Goal: Task Accomplishment & Management: Use online tool/utility

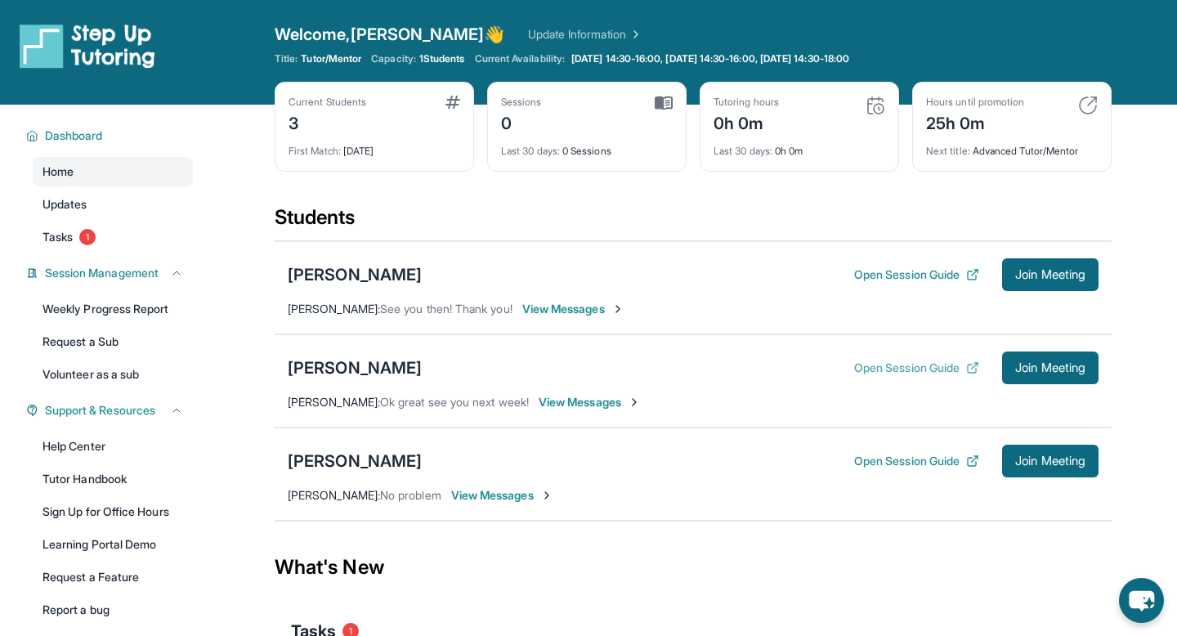
scroll to position [47, 0]
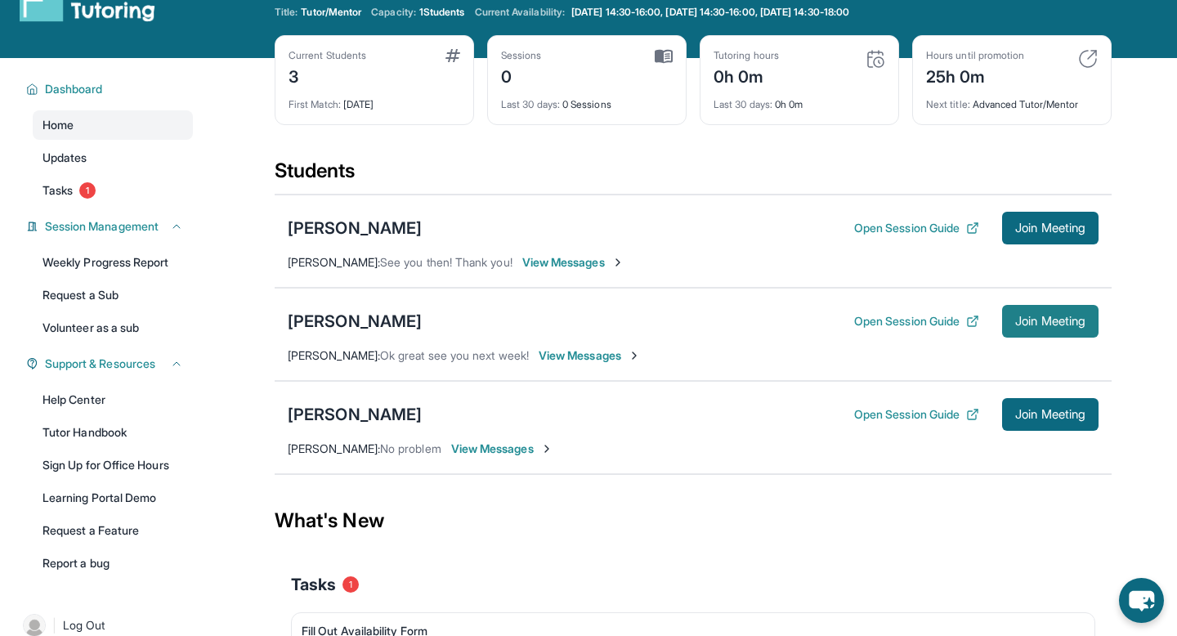
click at [1030, 325] on span "Join Meeting" at bounding box center [1050, 321] width 70 height 10
click at [587, 356] on span "View Messages" at bounding box center [590, 355] width 102 height 16
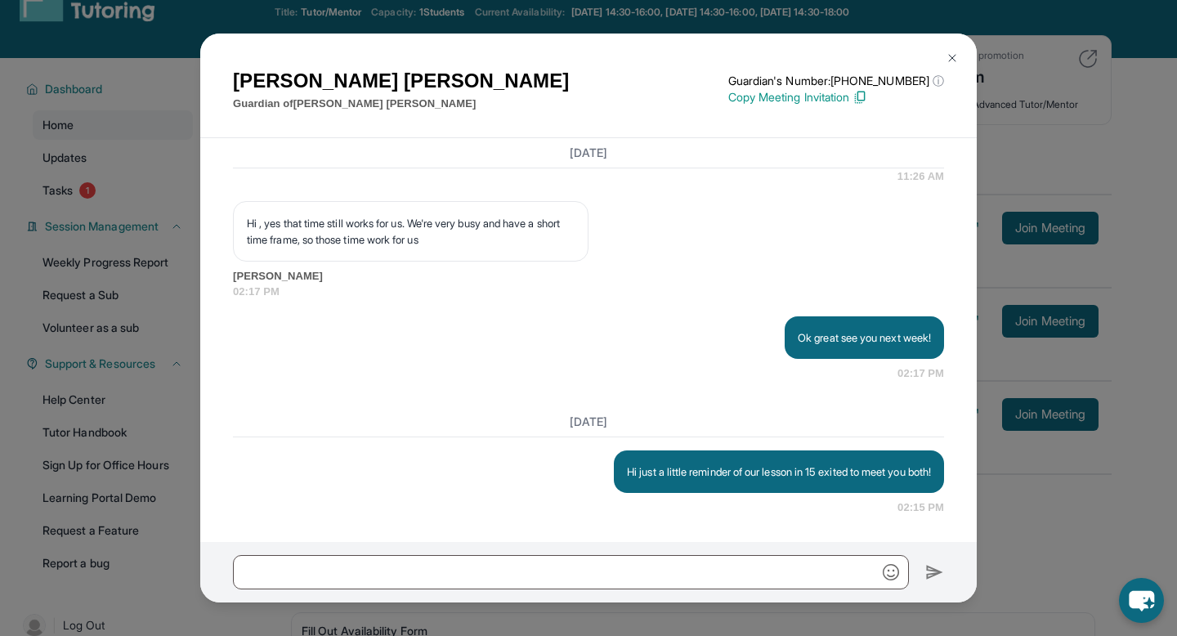
scroll to position [1821, 0]
click at [867, 100] on img at bounding box center [860, 97] width 15 height 15
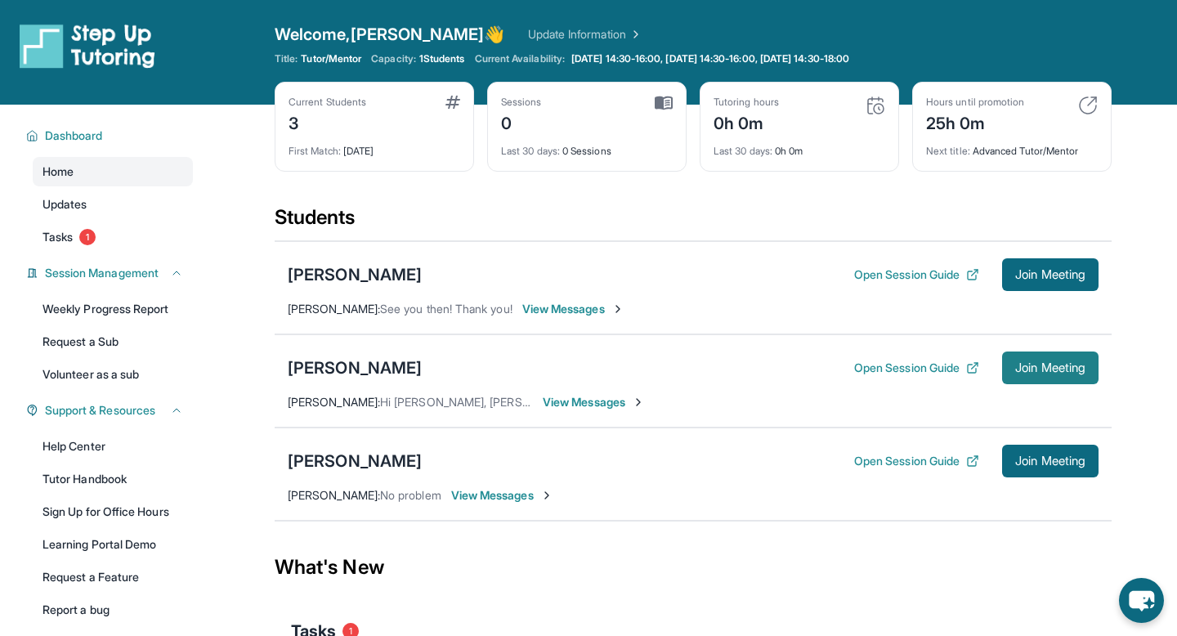
click at [1042, 370] on span "Join Meeting" at bounding box center [1050, 368] width 70 height 10
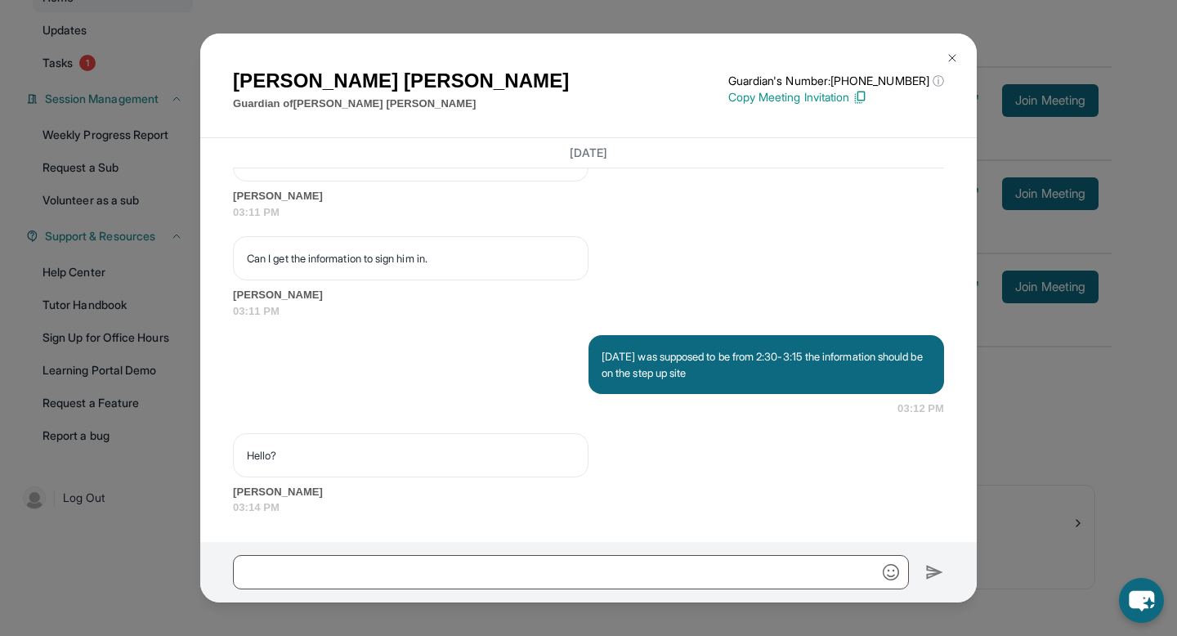
scroll to position [175, 0]
click at [816, 100] on p "Copy Meeting Invitation" at bounding box center [836, 97] width 216 height 16
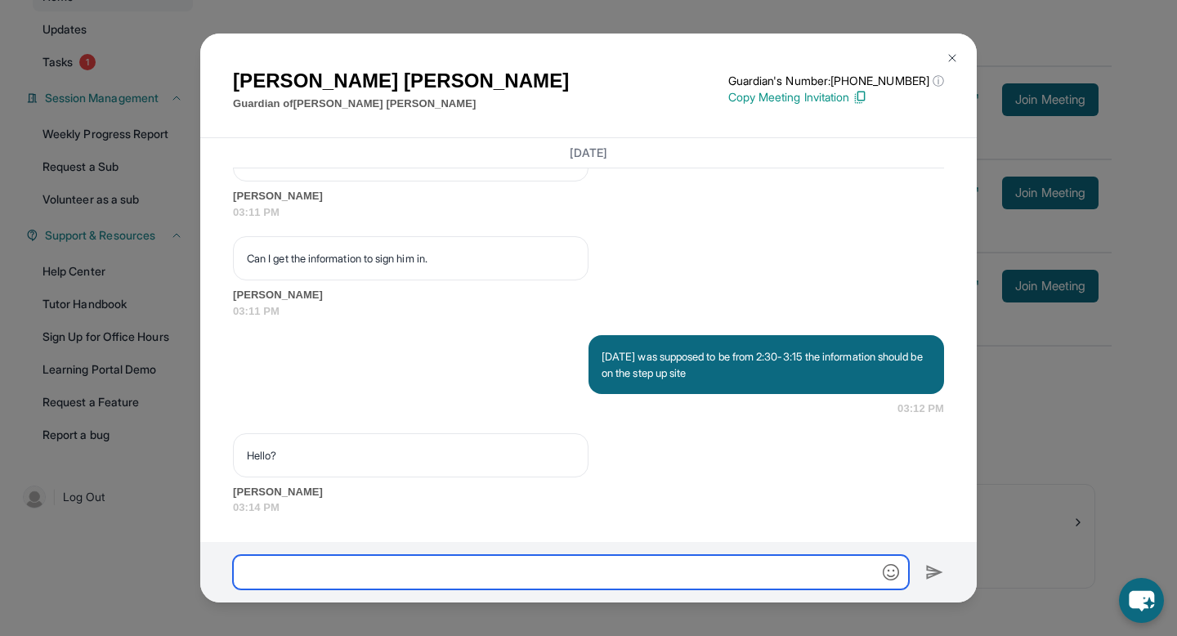
click at [342, 573] on input "text" at bounding box center [571, 572] width 676 height 34
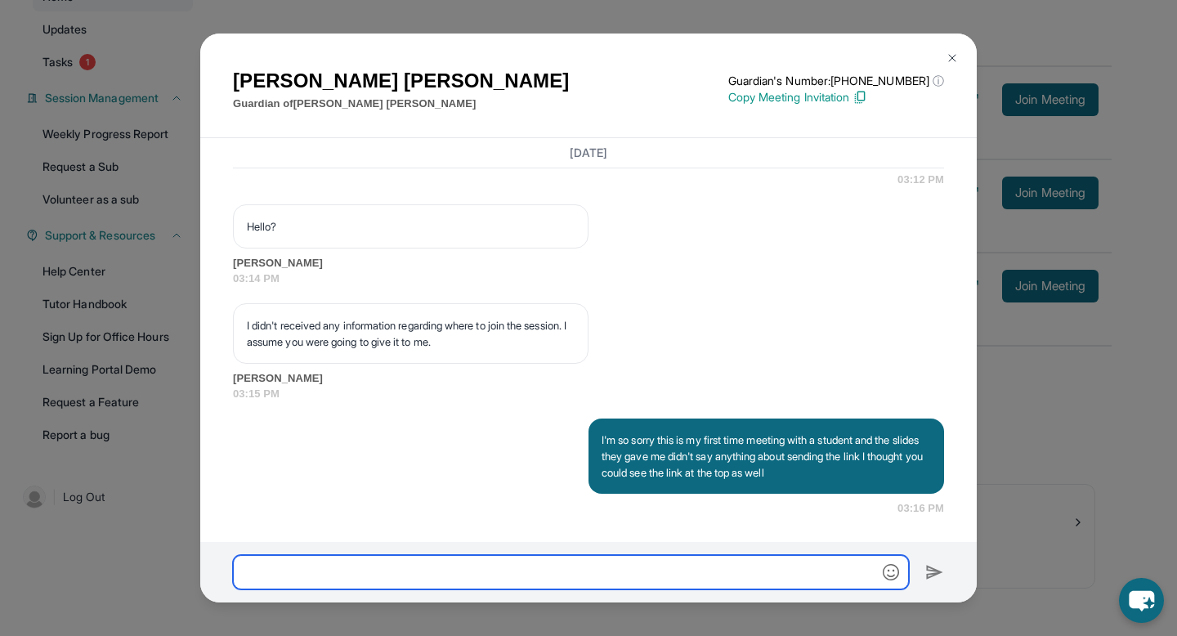
scroll to position [2559, 0]
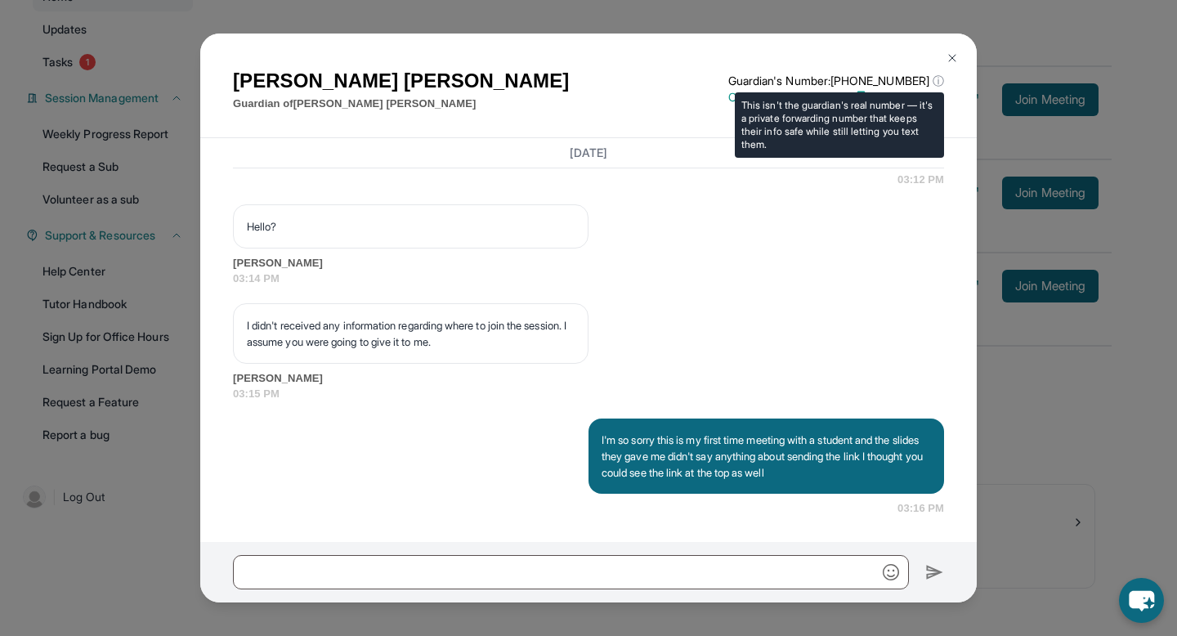
click at [941, 81] on span "ⓘ" at bounding box center [938, 81] width 11 height 16
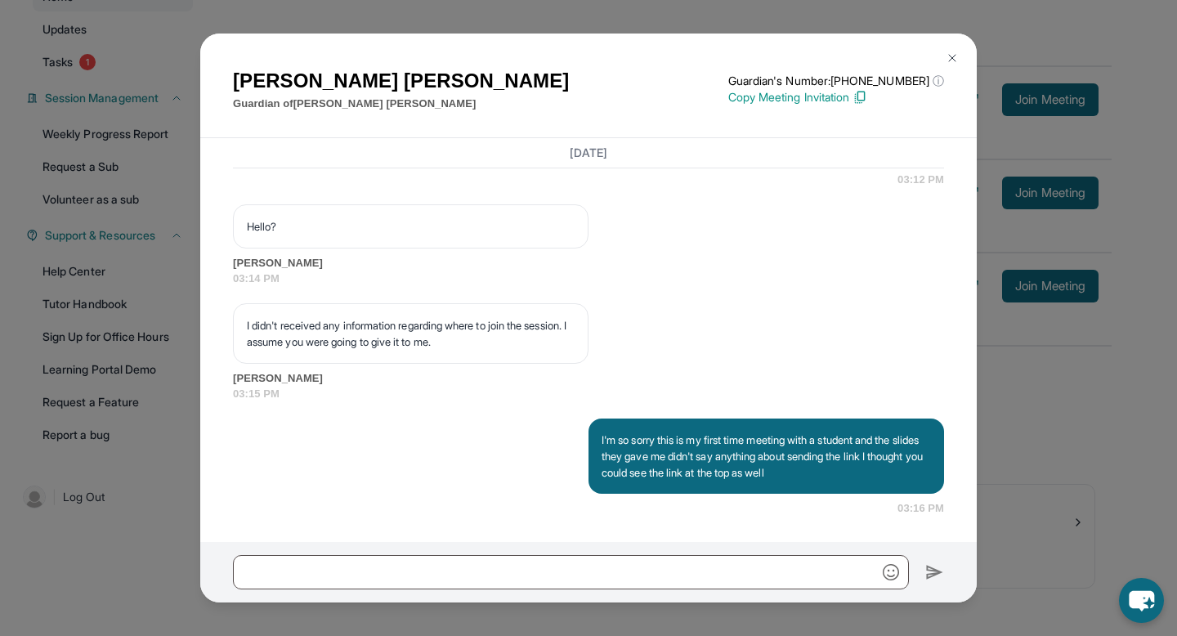
click at [307, 108] on p "Guardian of Octavio Garcia" at bounding box center [401, 104] width 336 height 16
click at [956, 51] on img at bounding box center [952, 57] width 13 height 13
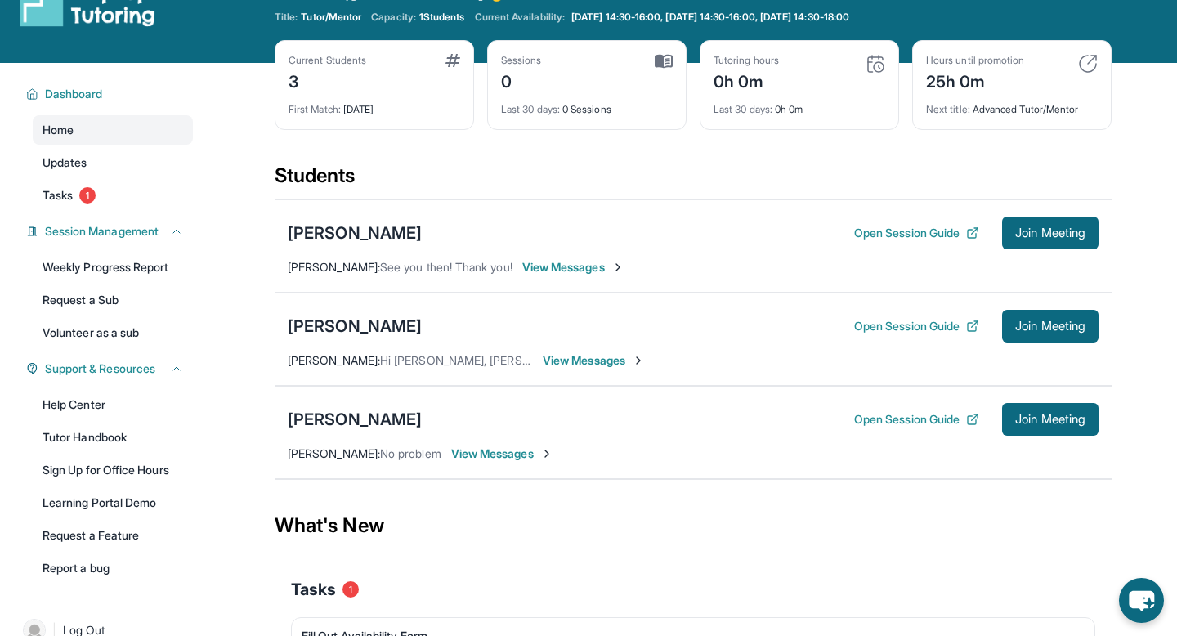
scroll to position [0, 0]
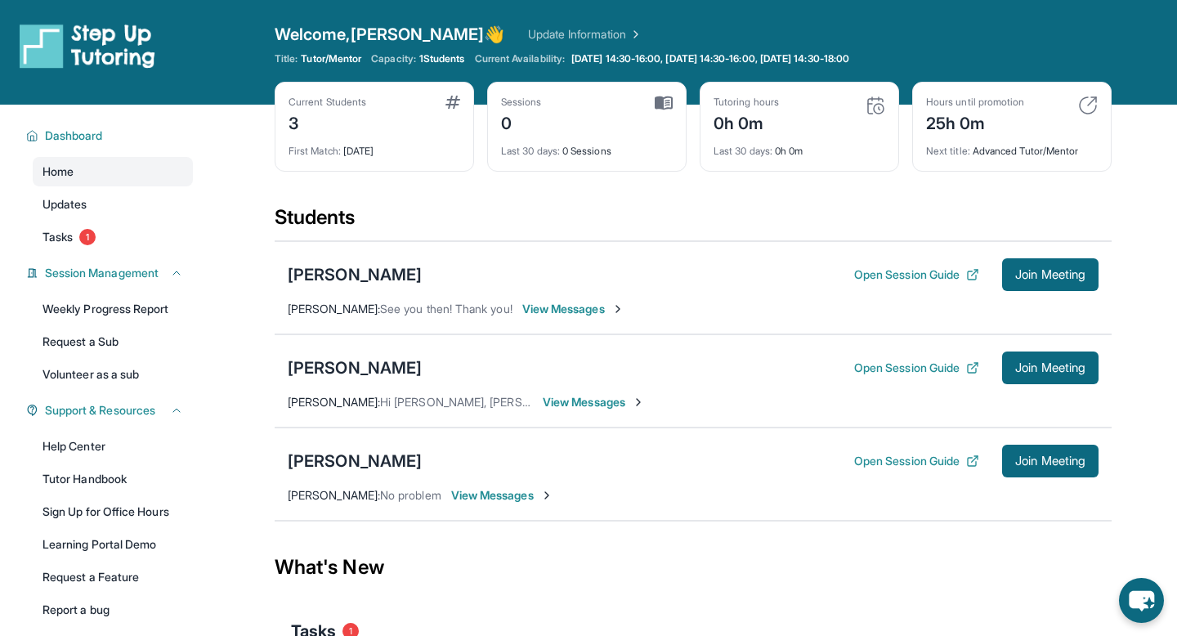
click at [598, 405] on span "View Messages" at bounding box center [594, 402] width 102 height 16
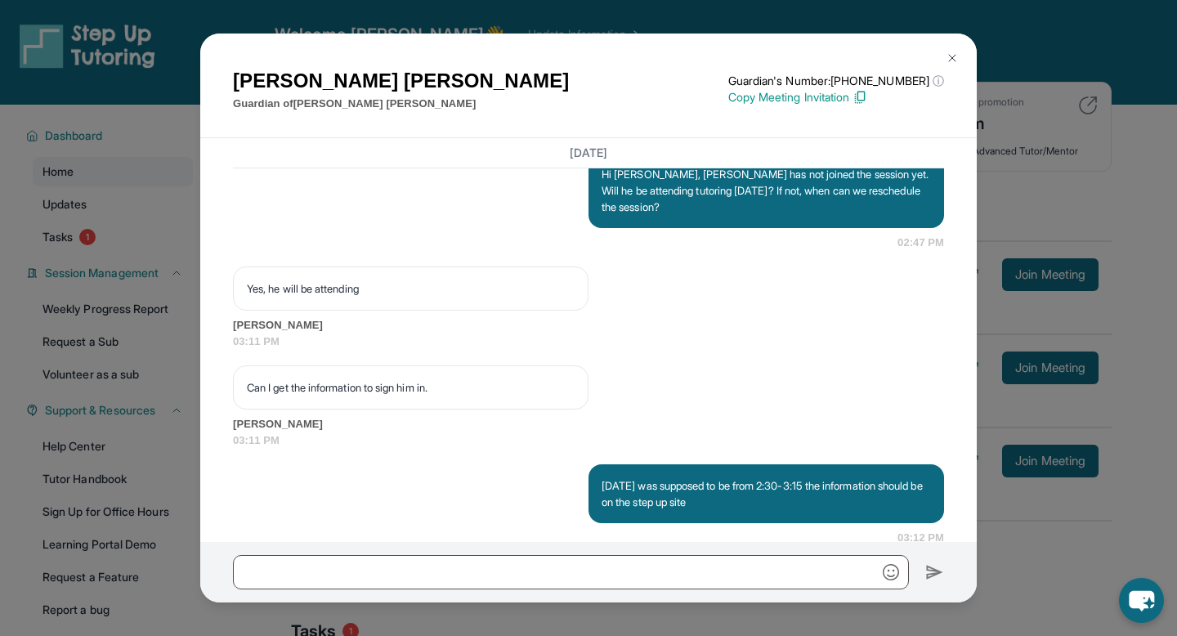
scroll to position [2559, 0]
